Goal: Task Accomplishment & Management: Complete application form

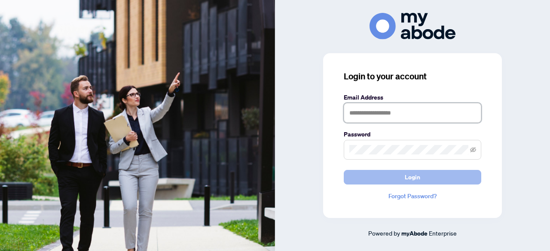
type input "**********"
click at [406, 179] on span "Login" at bounding box center [412, 178] width 15 height 14
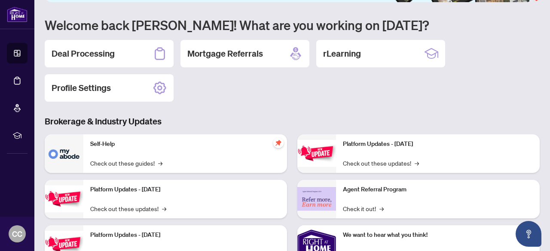
scroll to position [13, 0]
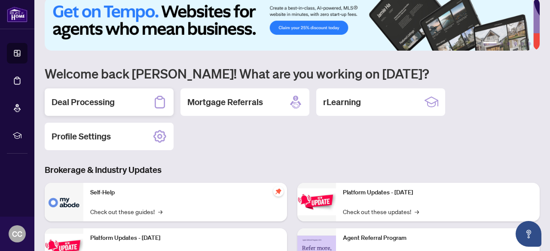
click at [98, 105] on h2 "Deal Processing" at bounding box center [83, 102] width 63 height 12
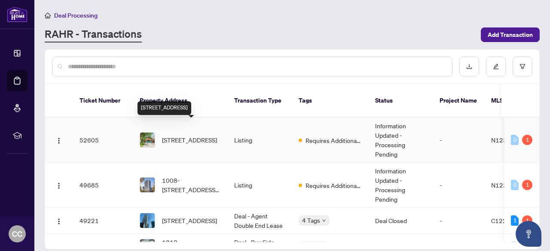
click at [182, 135] on span "[STREET_ADDRESS]" at bounding box center [189, 139] width 55 height 9
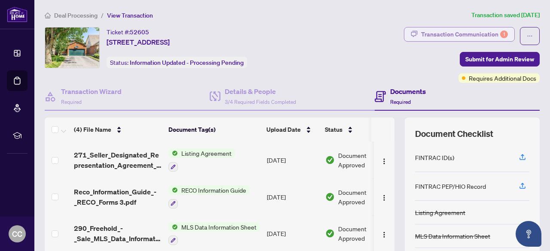
click at [464, 31] on div "Transaction Communication 1" at bounding box center [464, 35] width 87 height 14
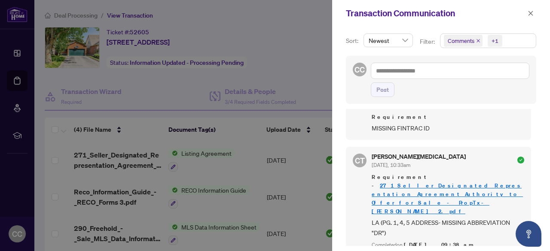
scroll to position [1, 0]
click at [533, 14] on icon "close" at bounding box center [531, 13] width 6 height 6
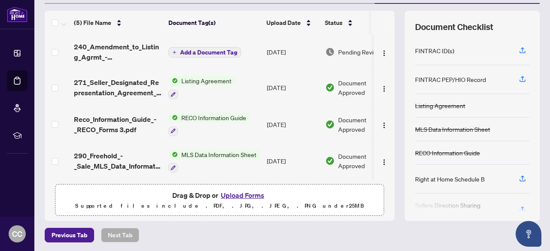
scroll to position [0, 0]
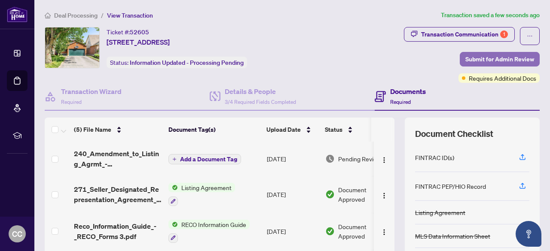
click at [492, 57] on span "Submit for Admin Review" at bounding box center [499, 59] width 69 height 14
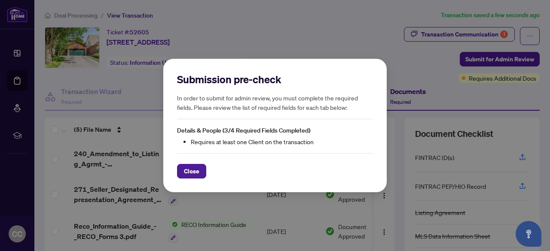
drag, startPoint x: 196, startPoint y: 172, endPoint x: 409, endPoint y: 64, distance: 239.3
click at [409, 64] on div "Submission pre-check In order to submit for admin review, you must complete the…" at bounding box center [275, 125] width 550 height 251
drag, startPoint x: 196, startPoint y: 174, endPoint x: 226, endPoint y: 159, distance: 33.6
click at [196, 174] on span "Close" at bounding box center [191, 172] width 15 height 14
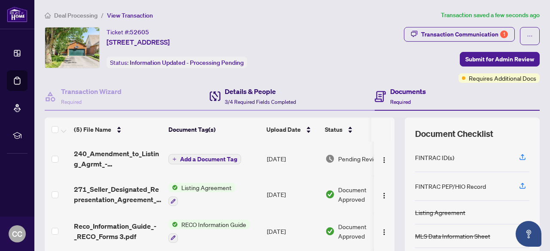
click at [248, 95] on h4 "Details & People" at bounding box center [260, 91] width 71 height 10
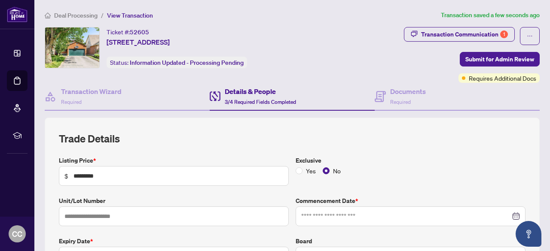
type input "**********"
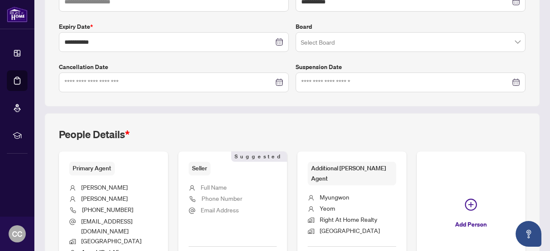
scroll to position [301, 0]
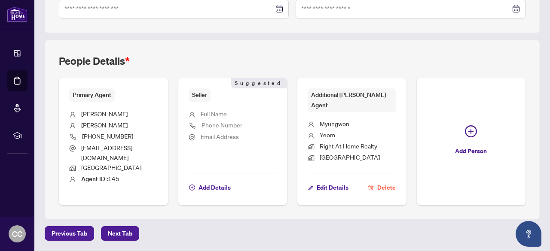
click at [227, 110] on span "Full Name" at bounding box center [214, 114] width 26 height 8
click at [231, 181] on span "Add Details" at bounding box center [215, 188] width 32 height 14
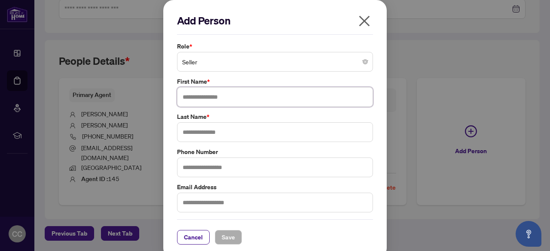
click at [247, 94] on input "text" at bounding box center [275, 97] width 196 height 20
type input "*********"
click at [207, 131] on input "text" at bounding box center [275, 132] width 196 height 20
type input "****"
click at [366, 21] on icon "close" at bounding box center [365, 21] width 14 height 14
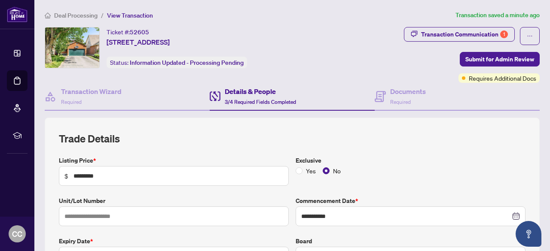
scroll to position [0, 0]
click at [481, 62] on span "Submit for Admin Review" at bounding box center [499, 59] width 69 height 14
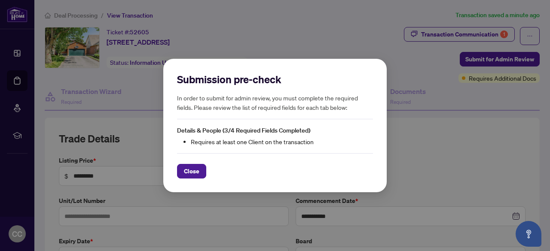
click at [433, 153] on div "Submission pre-check In order to submit for admin review, you must complete the…" at bounding box center [275, 125] width 550 height 251
click at [177, 171] on button "Close" at bounding box center [191, 171] width 29 height 15
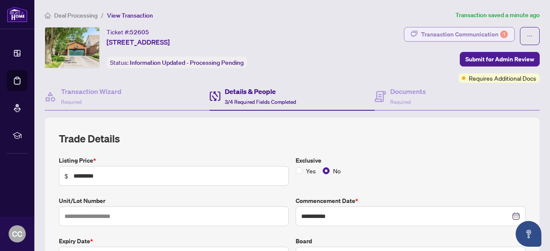
click at [452, 29] on div "Transaction Communication 1" at bounding box center [464, 35] width 87 height 14
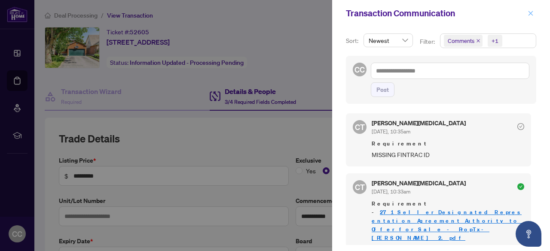
click at [533, 11] on icon "close" at bounding box center [531, 13] width 6 height 6
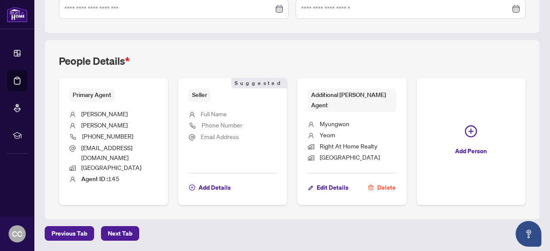
scroll to position [364, 0]
click at [118, 233] on span "Next Tab" at bounding box center [120, 234] width 24 height 14
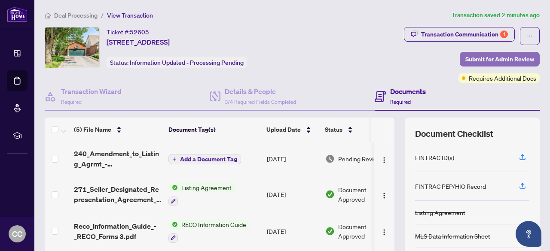
click at [494, 59] on span "Submit for Admin Review" at bounding box center [499, 59] width 69 height 14
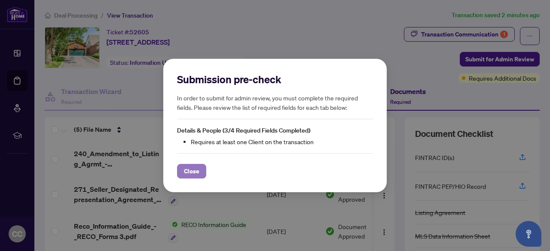
click at [196, 172] on span "Close" at bounding box center [191, 172] width 15 height 14
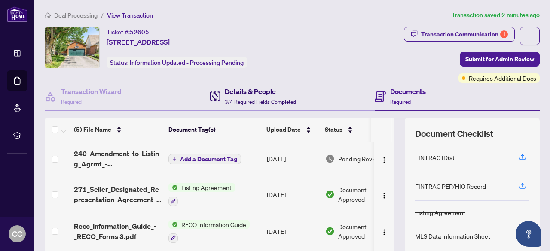
click at [240, 99] on span "3/4 Required Fields Completed" at bounding box center [260, 102] width 71 height 6
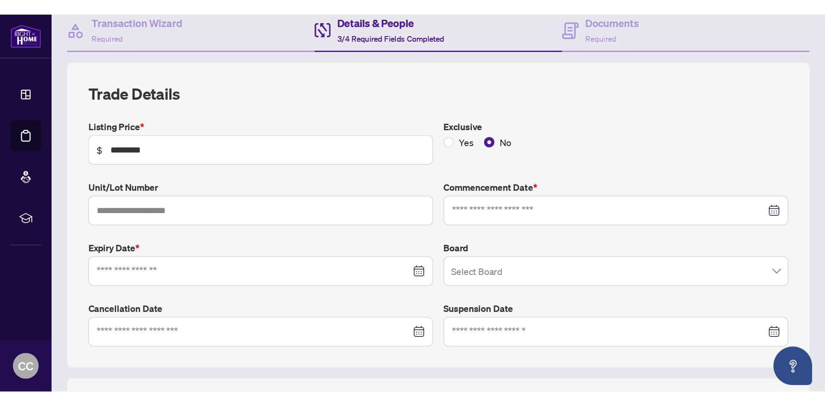
scroll to position [86, 0]
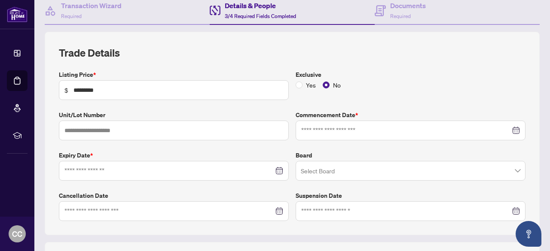
type input "**********"
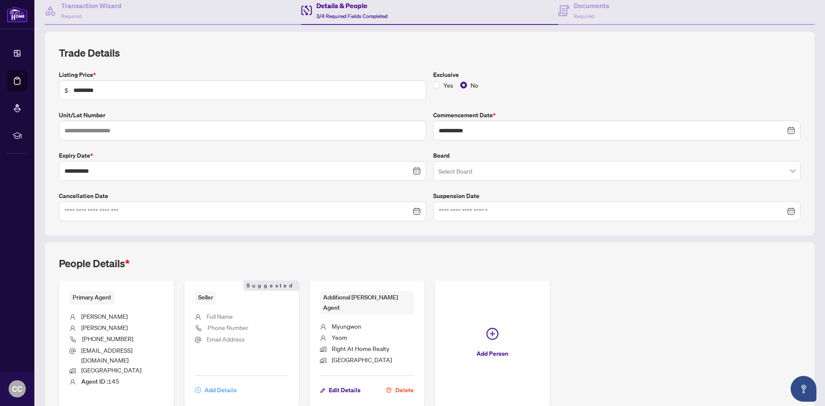
click at [206, 251] on span "Add Details" at bounding box center [221, 390] width 32 height 14
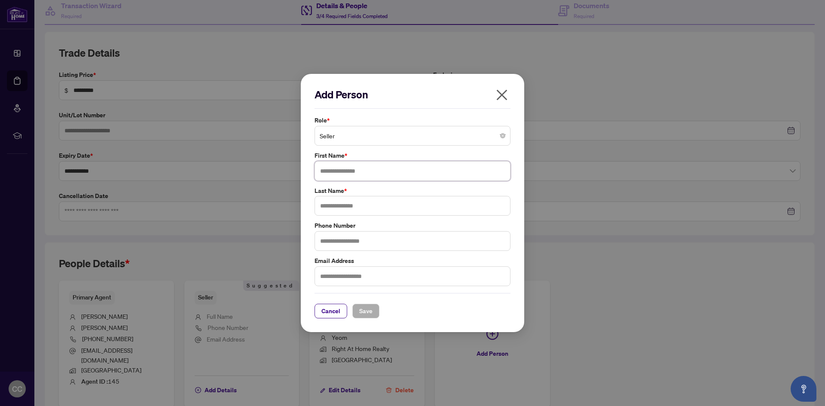
click at [366, 169] on input "text" at bounding box center [413, 171] width 196 height 20
type input "**********"
click at [333, 205] on input "text" at bounding box center [413, 206] width 196 height 20
type input "****"
click at [369, 251] on span "Save" at bounding box center [365, 311] width 13 height 14
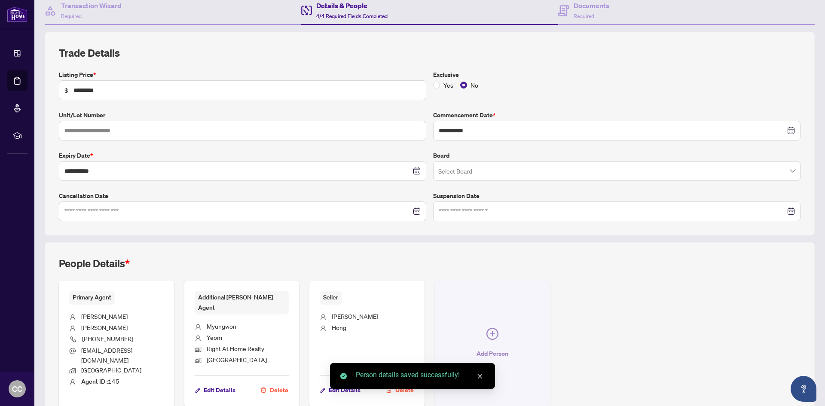
click at [486, 251] on icon "plus-circle" at bounding box center [492, 334] width 12 height 12
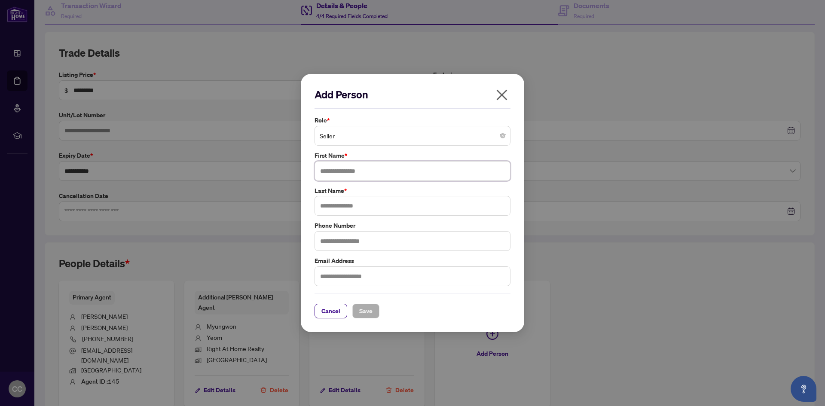
click at [368, 173] on input "text" at bounding box center [413, 171] width 196 height 20
type input "*********"
click at [361, 208] on input "text" at bounding box center [413, 206] width 196 height 20
type input "***"
click at [367, 251] on span "Save" at bounding box center [365, 311] width 13 height 14
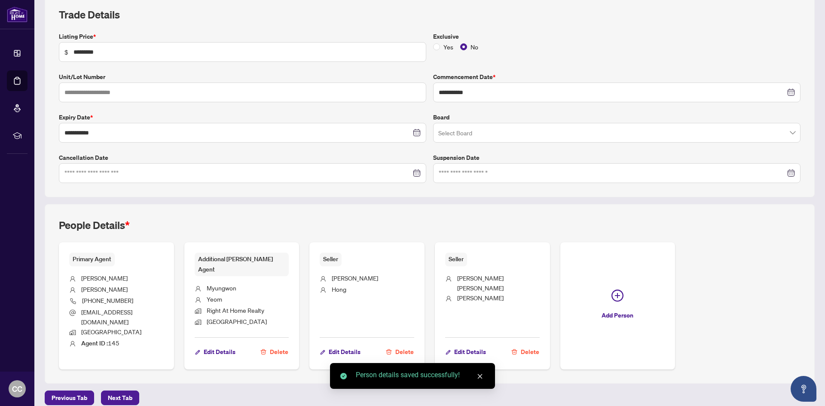
scroll to position [0, 0]
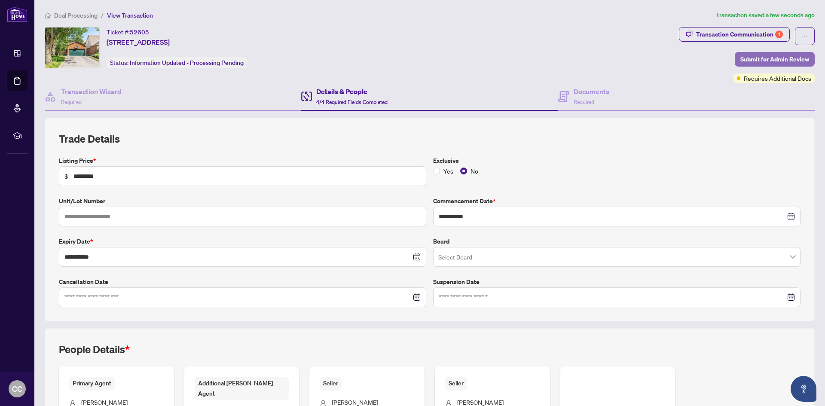
click at [550, 56] on span "Submit for Admin Review" at bounding box center [774, 59] width 69 height 14
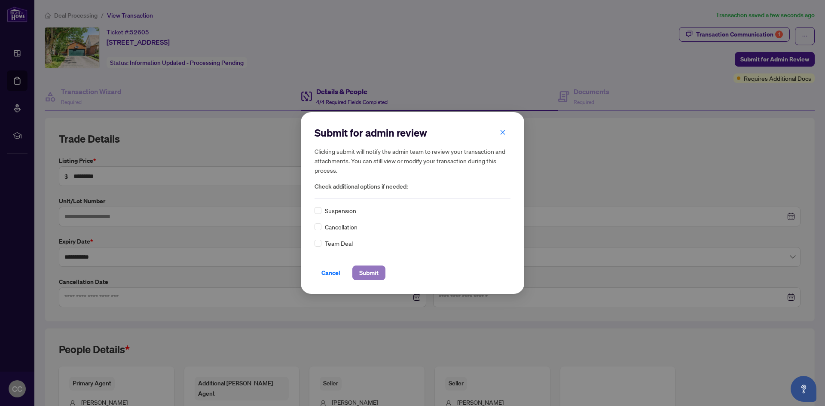
click at [367, 251] on span "Submit" at bounding box center [368, 273] width 19 height 14
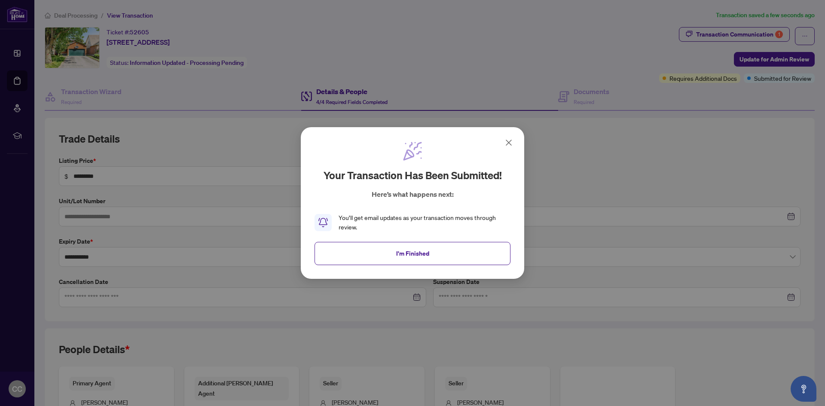
click at [509, 139] on icon at bounding box center [509, 143] width 10 height 10
